Goal: Browse casually: Explore the website without a specific task or goal

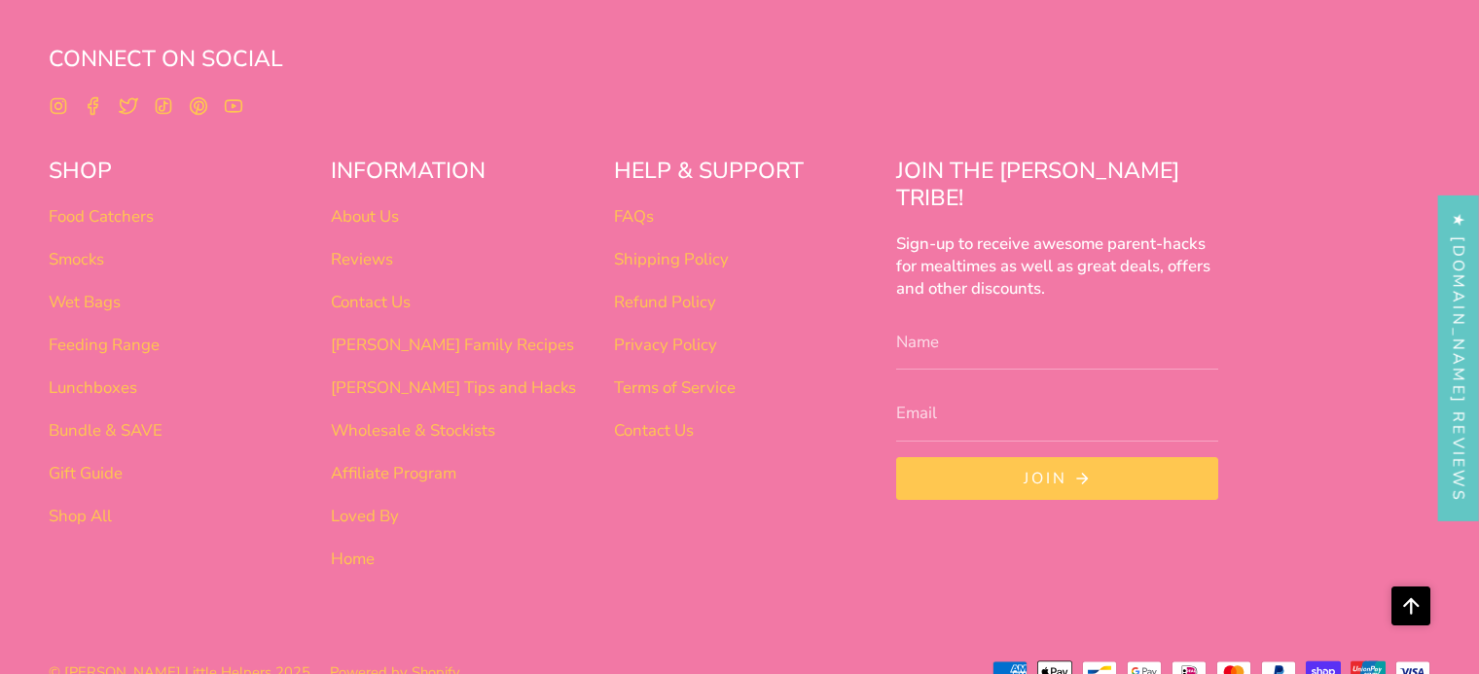
scroll to position [1223, 0]
